Goal: Find specific page/section: Find specific page/section

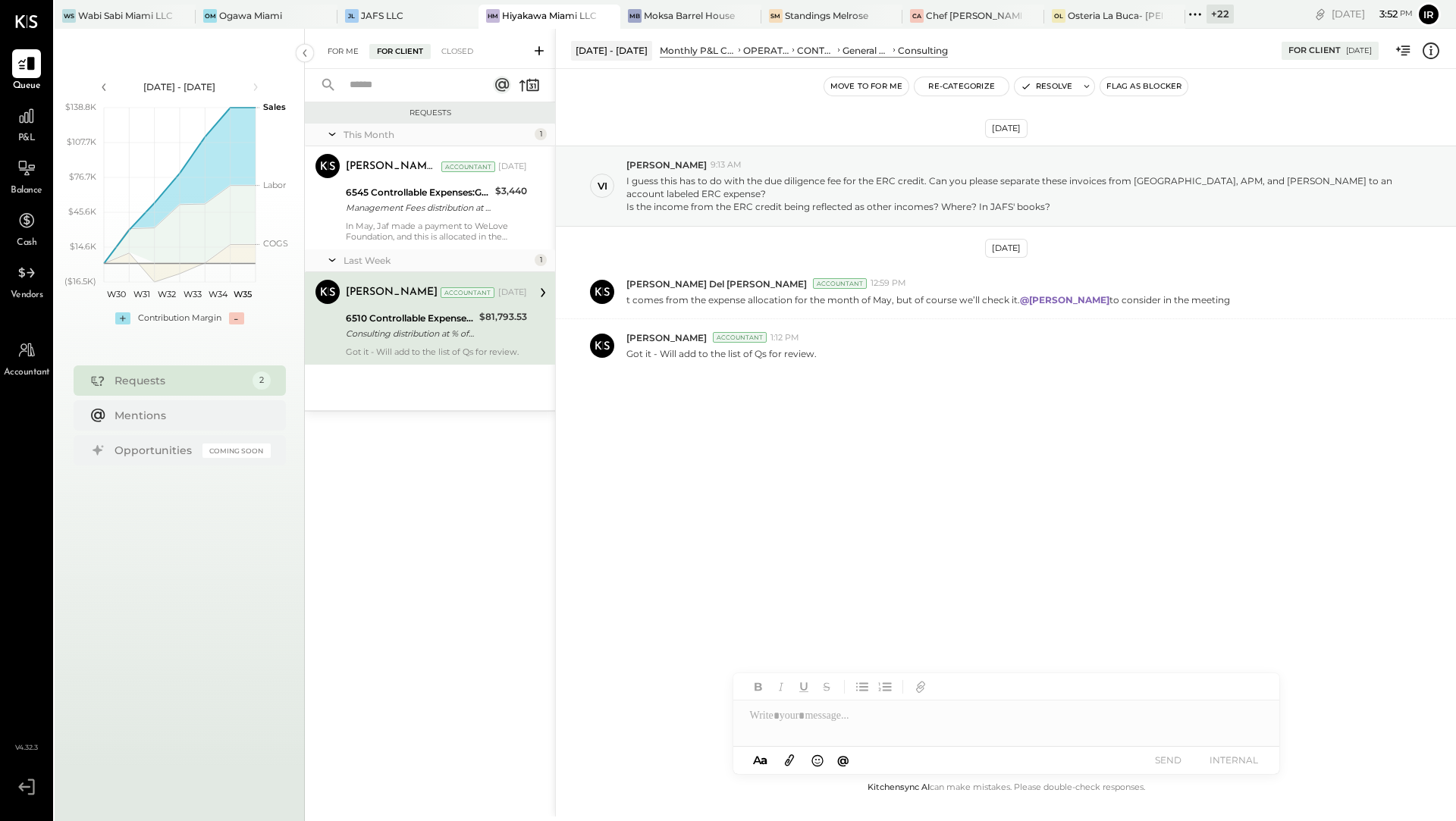
click at [339, 52] on div "For Me" at bounding box center [343, 51] width 47 height 15
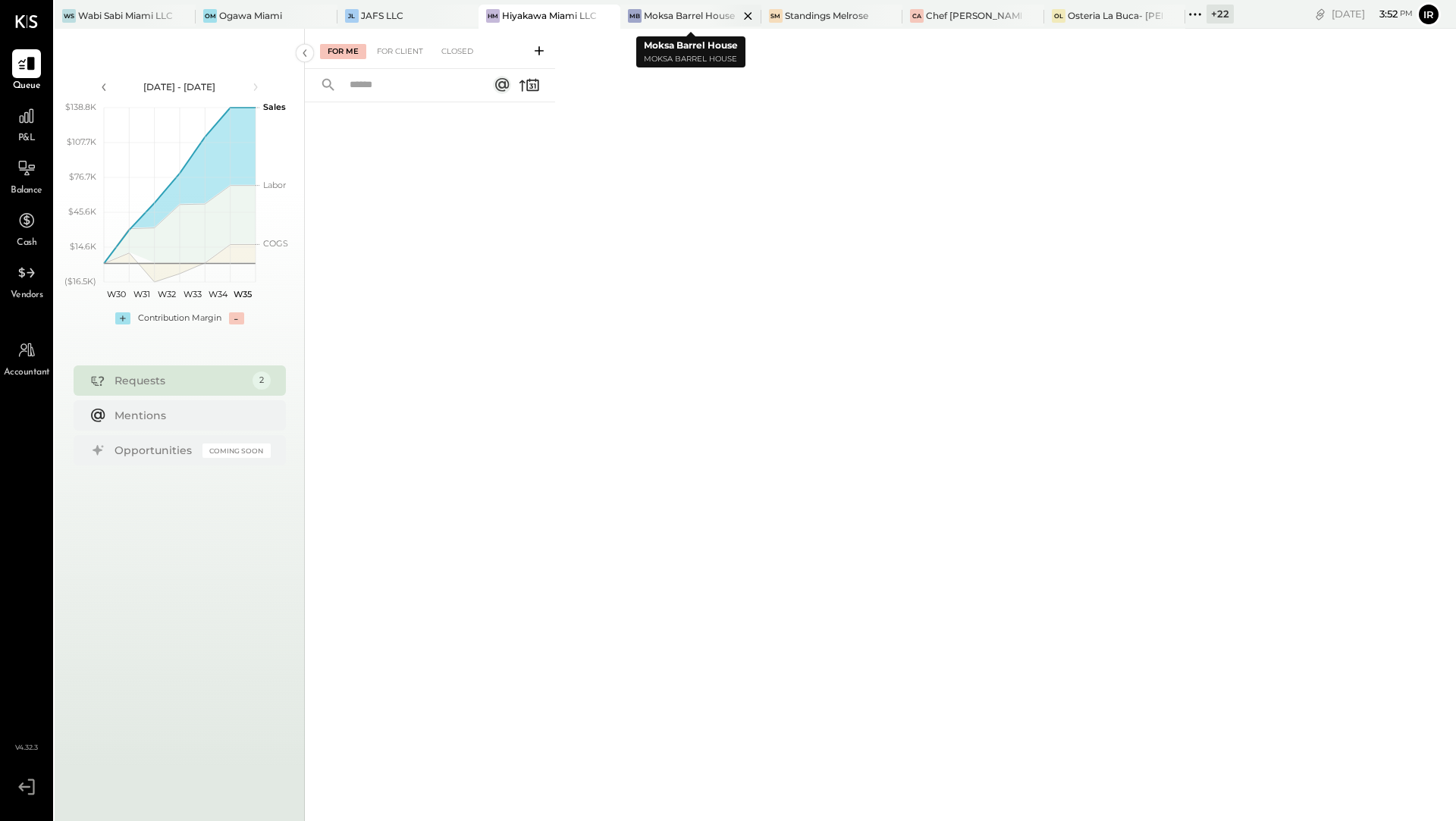
click at [680, 10] on div "Moksa Barrel House" at bounding box center [689, 16] width 91 height 13
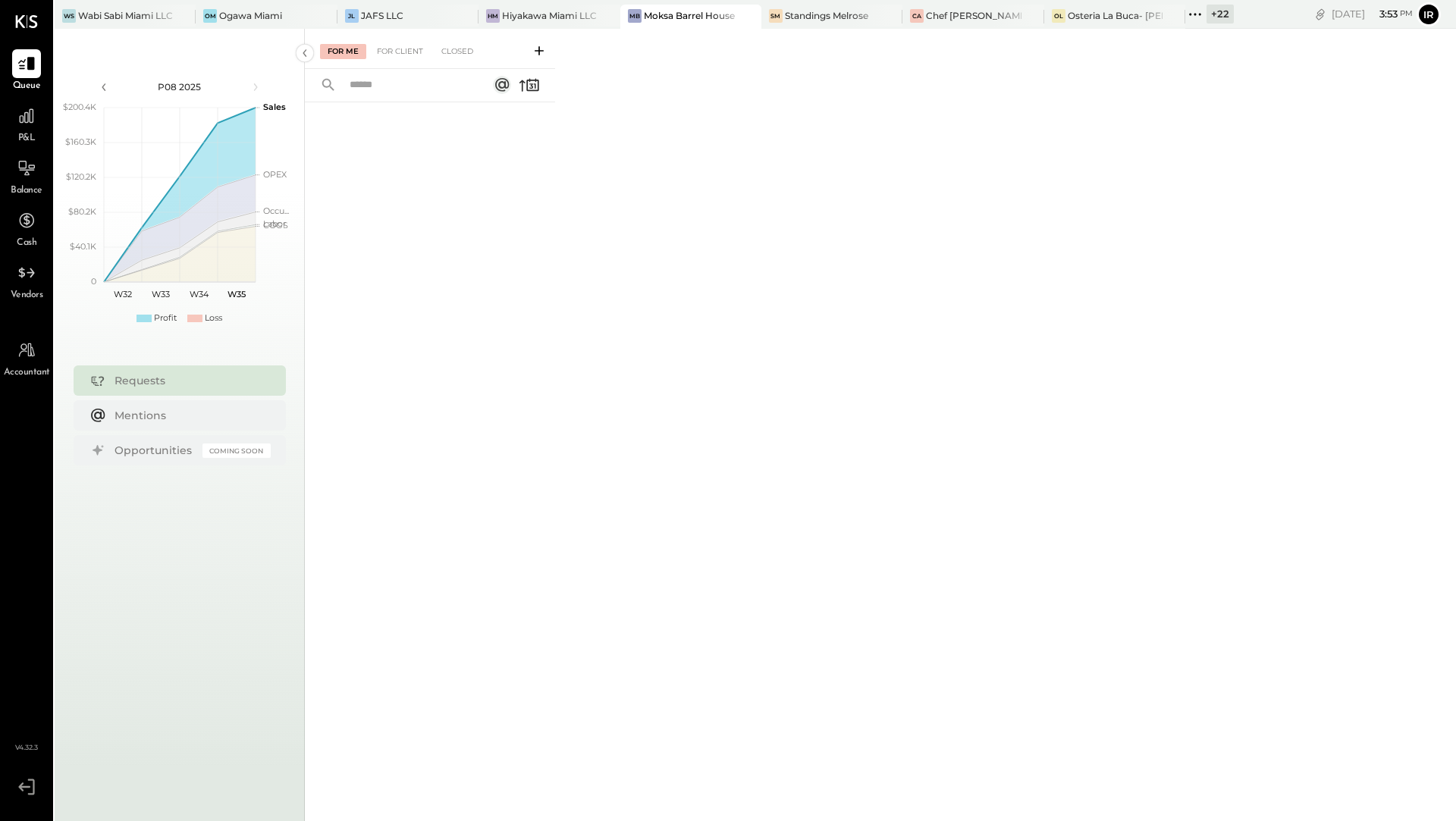
click at [1201, 19] on icon at bounding box center [1195, 14] width 20 height 20
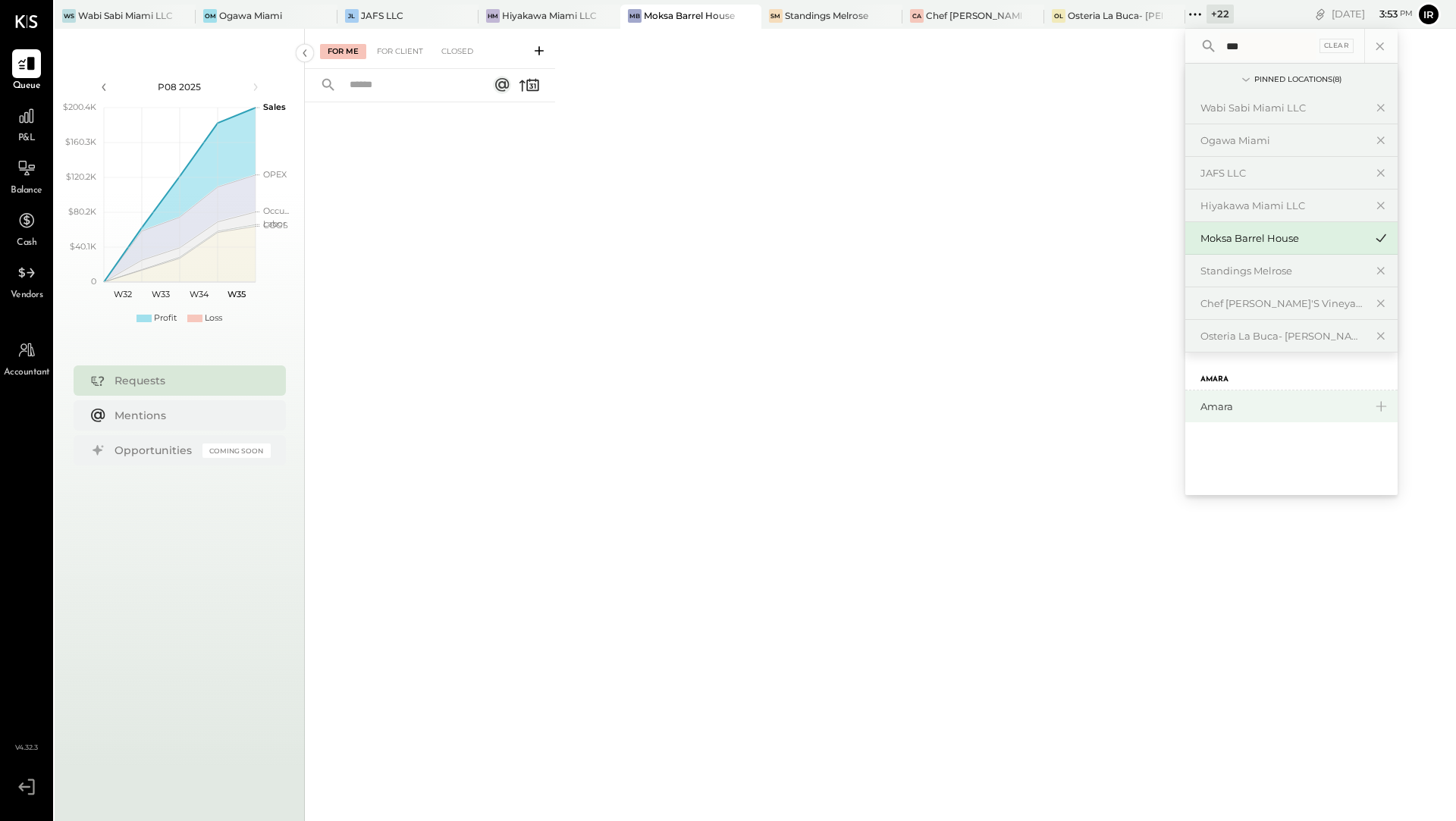
type input "***"
click at [1242, 405] on div "Amara" at bounding box center [1283, 407] width 164 height 14
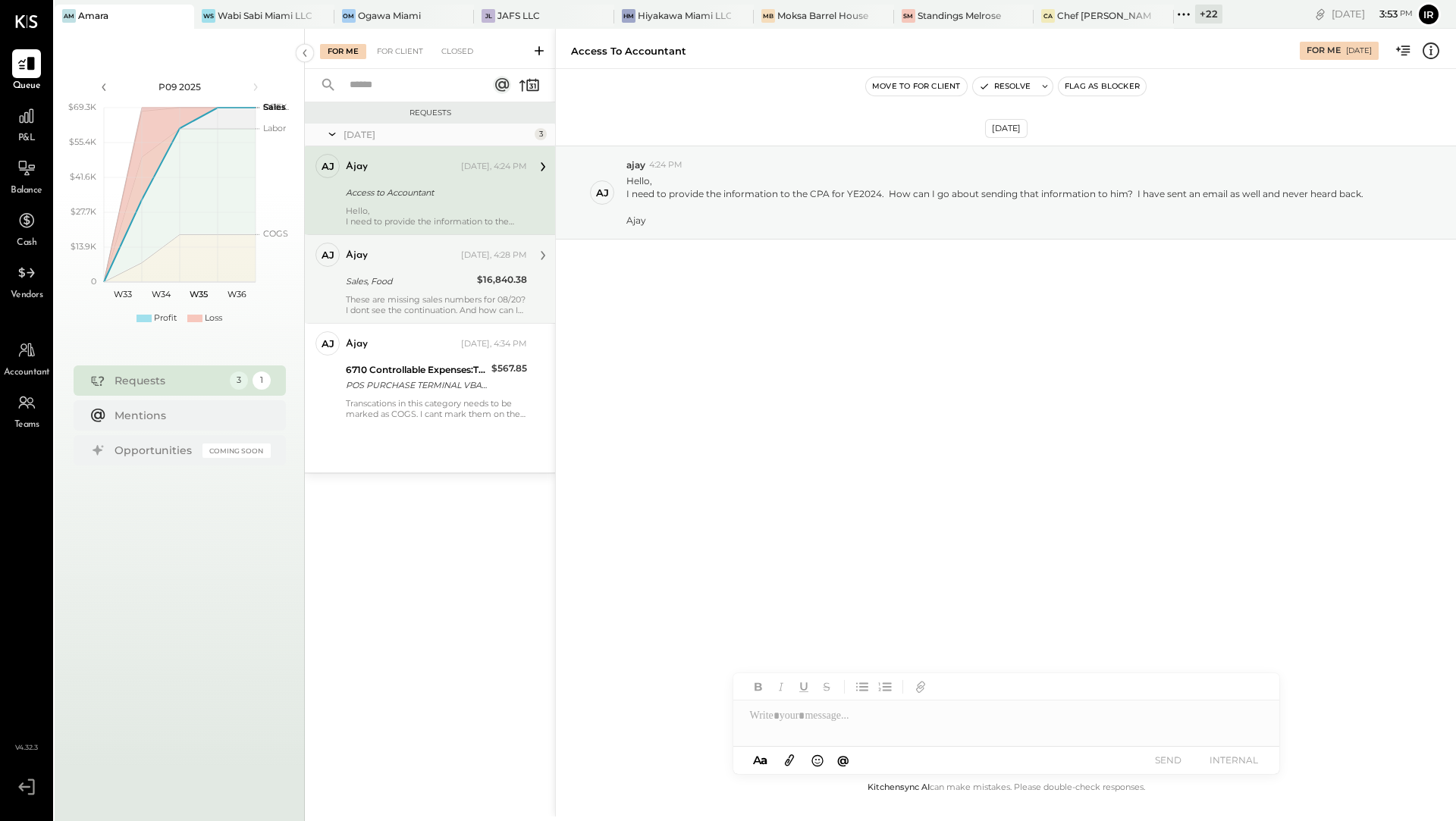
click at [385, 303] on div "These are missing sales numbers for 08/20? I dont see the continuation. And how…" at bounding box center [437, 304] width 181 height 21
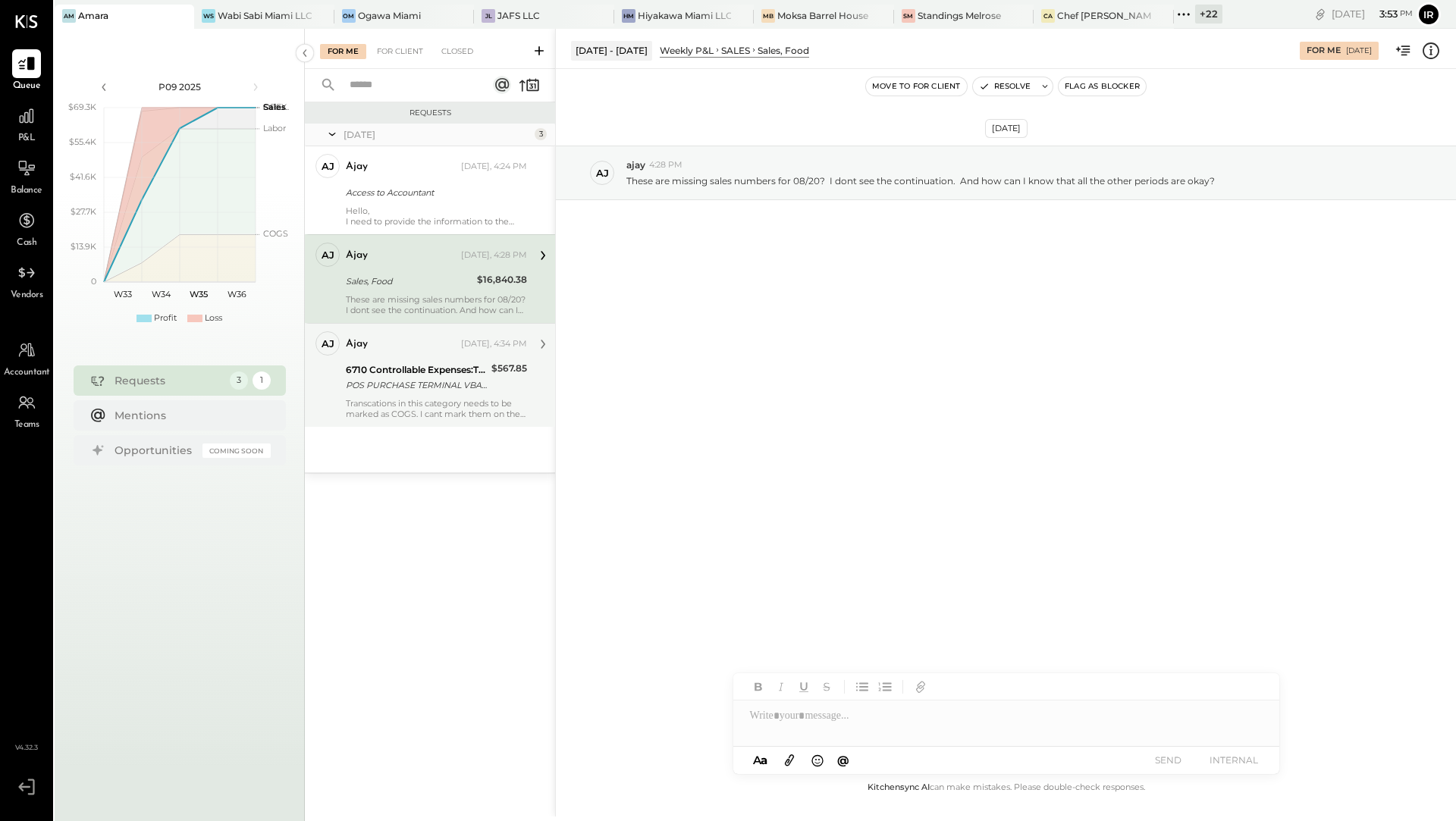
click at [390, 384] on div "POS PURCHASE TERMINAL VBASE 2 TST* BAVEL LOS" at bounding box center [416, 384] width 141 height 15
